Goal: Find specific page/section: Find specific page/section

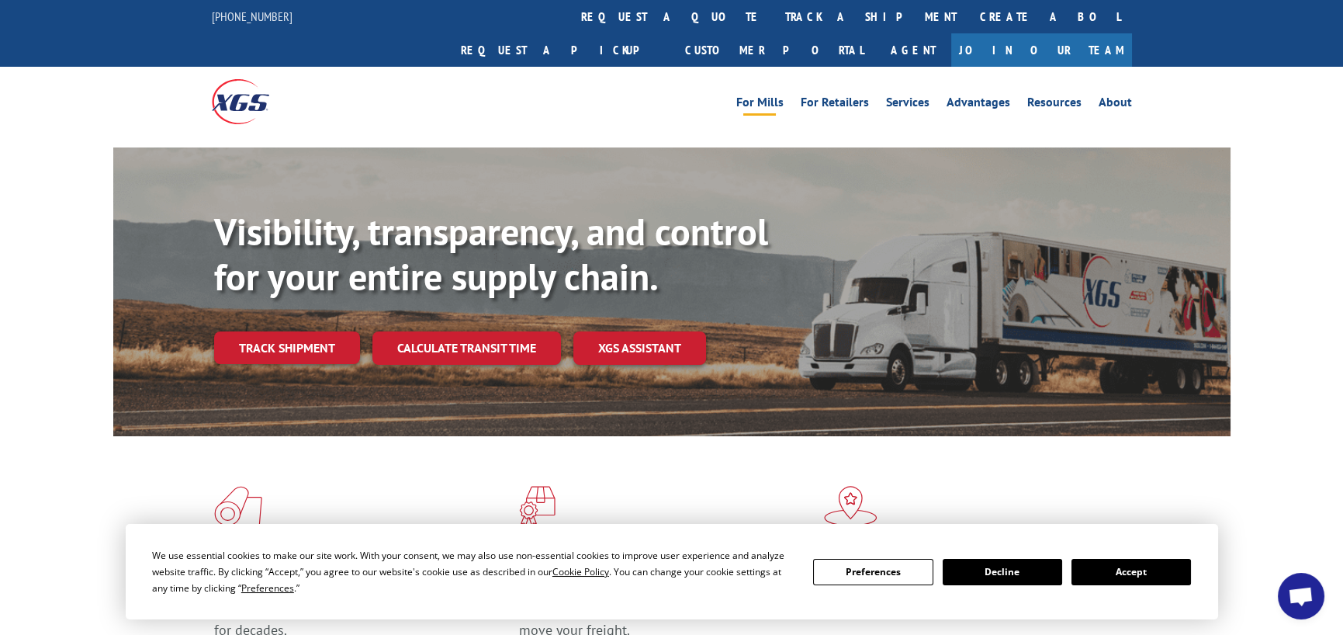
click at [767, 96] on link "For Mills" at bounding box center [759, 104] width 47 height 17
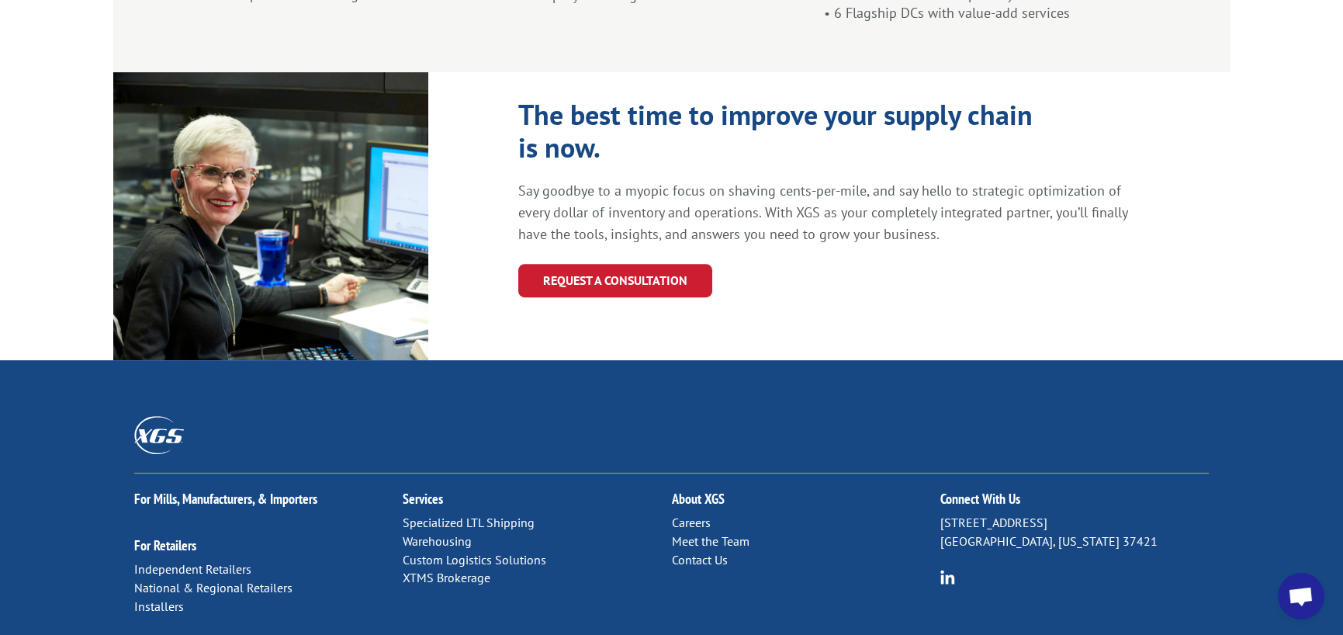
scroll to position [1722, 0]
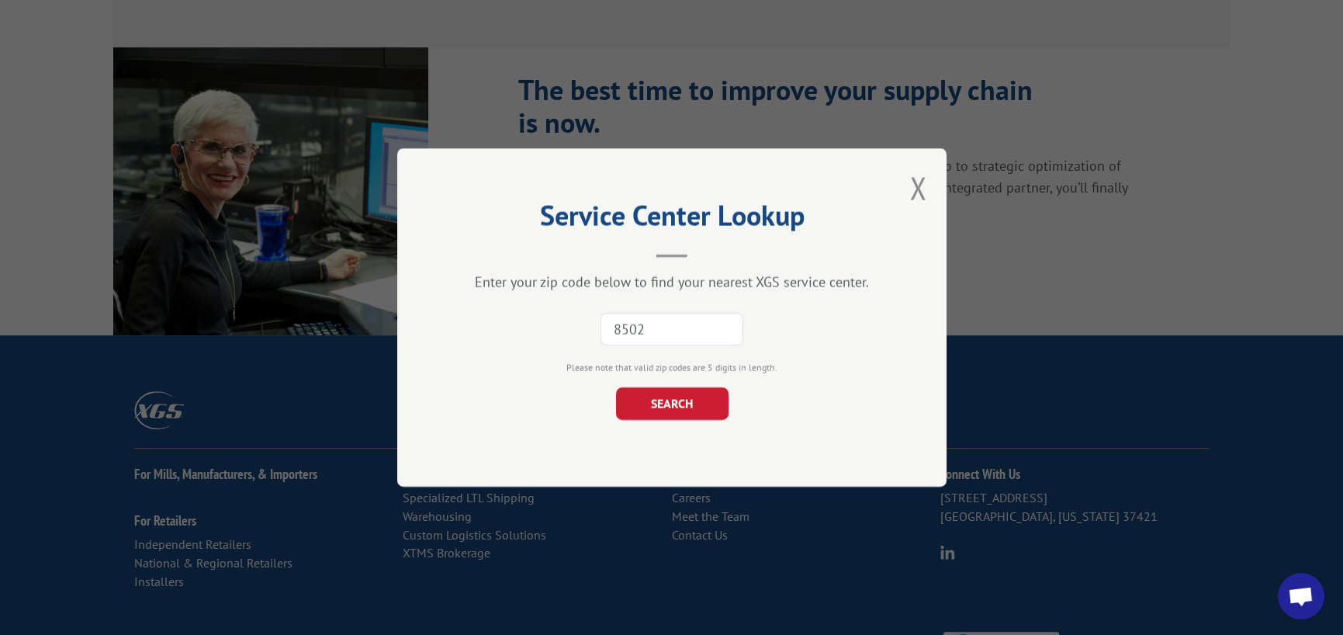
type input "85027"
click button "SEARCH" at bounding box center [671, 403] width 113 height 33
